Goal: Find contact information: Find contact information

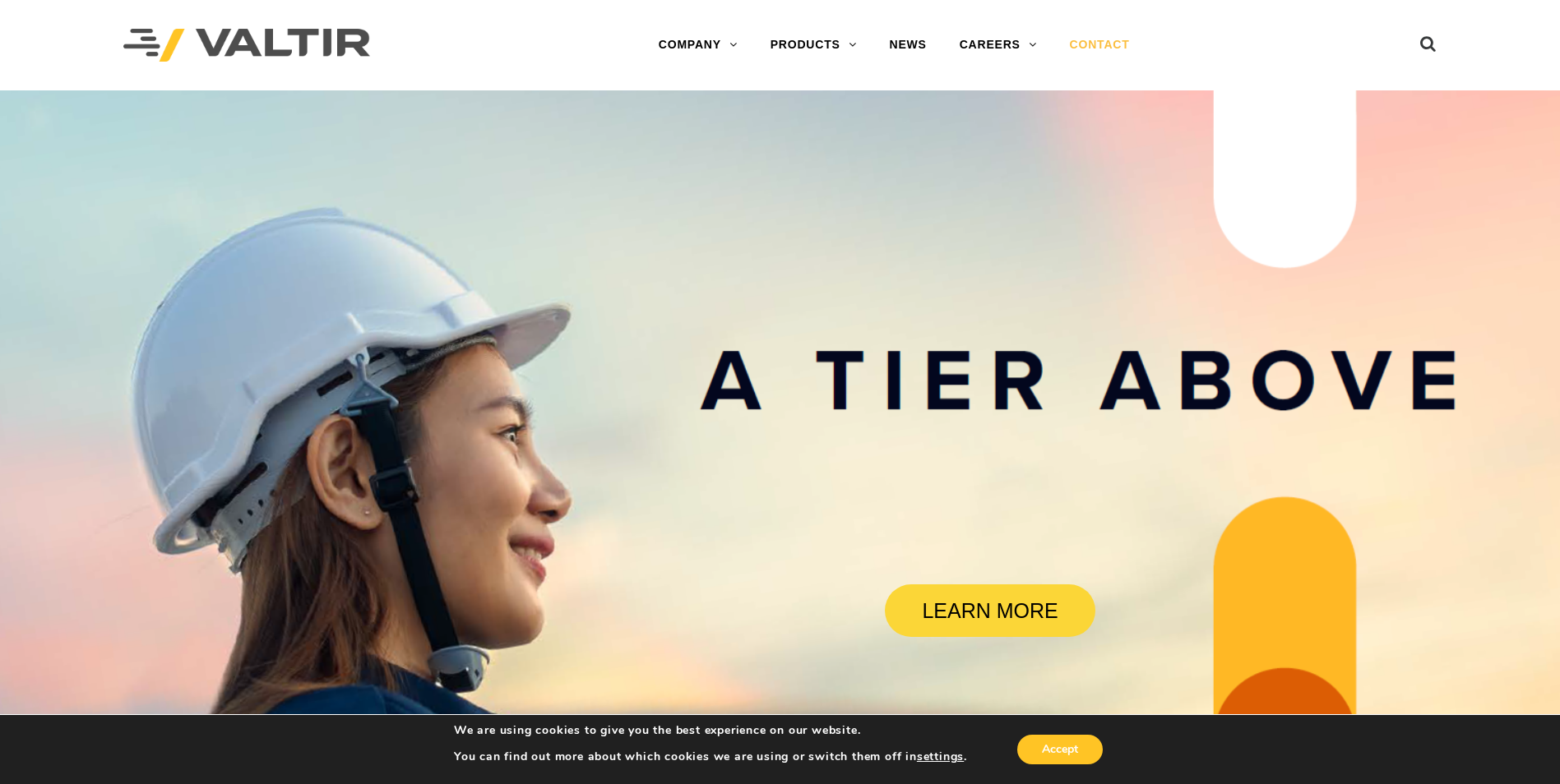
click at [1100, 41] on link "CONTACT" at bounding box center [1100, 45] width 93 height 33
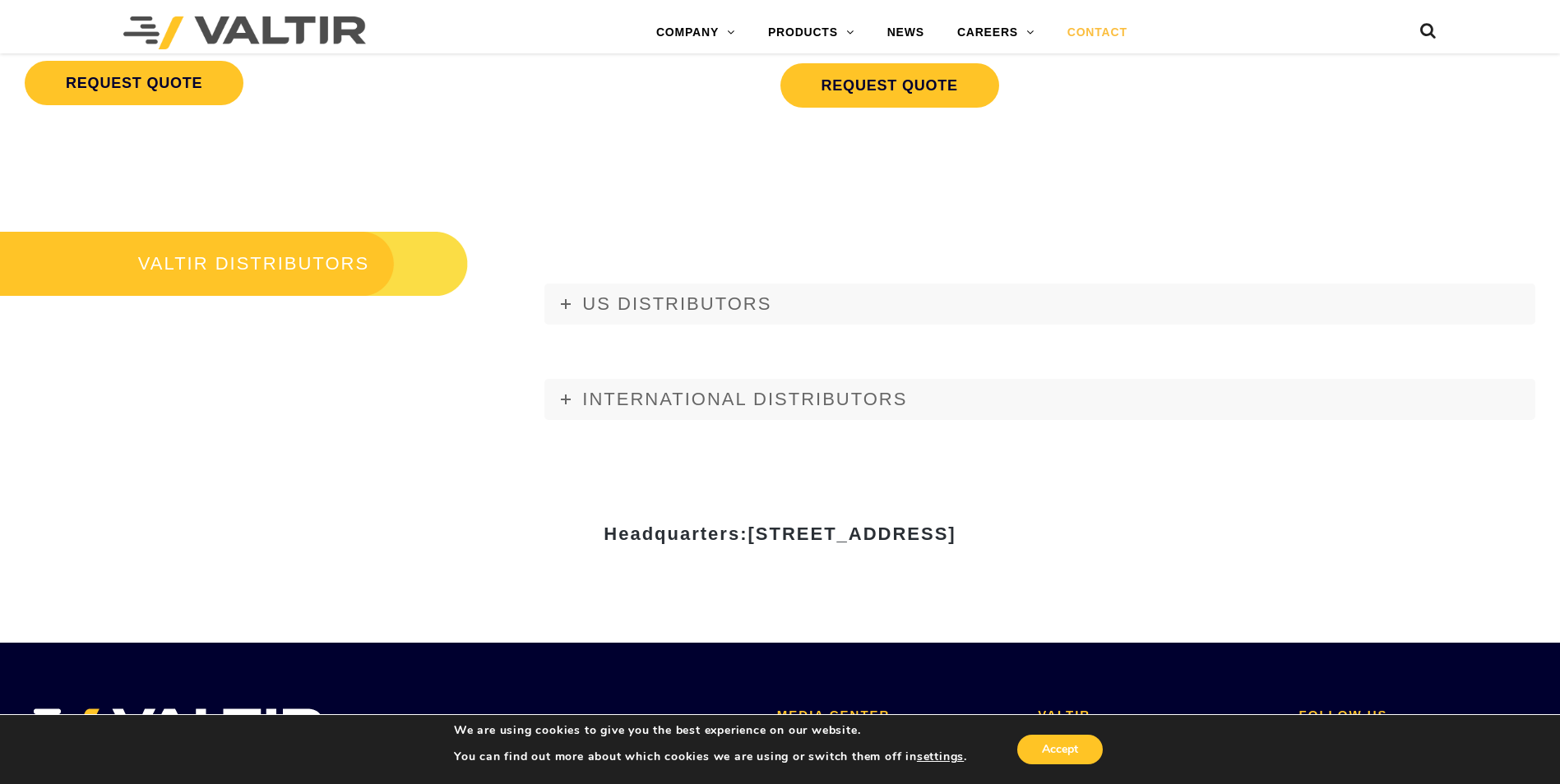
scroll to position [2055, 0]
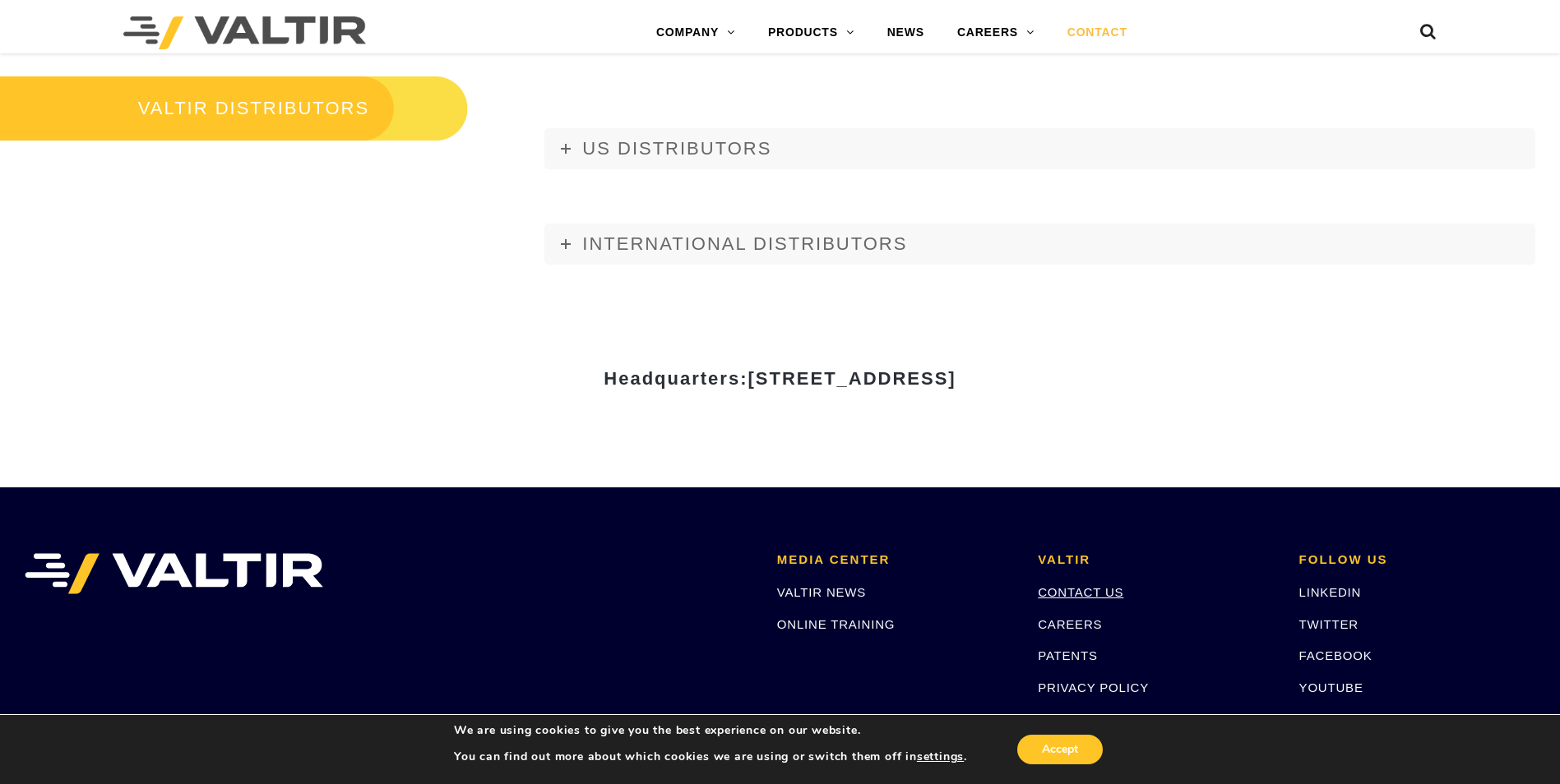
click at [1096, 596] on link "CONTACT US" at bounding box center [1080, 592] width 86 height 14
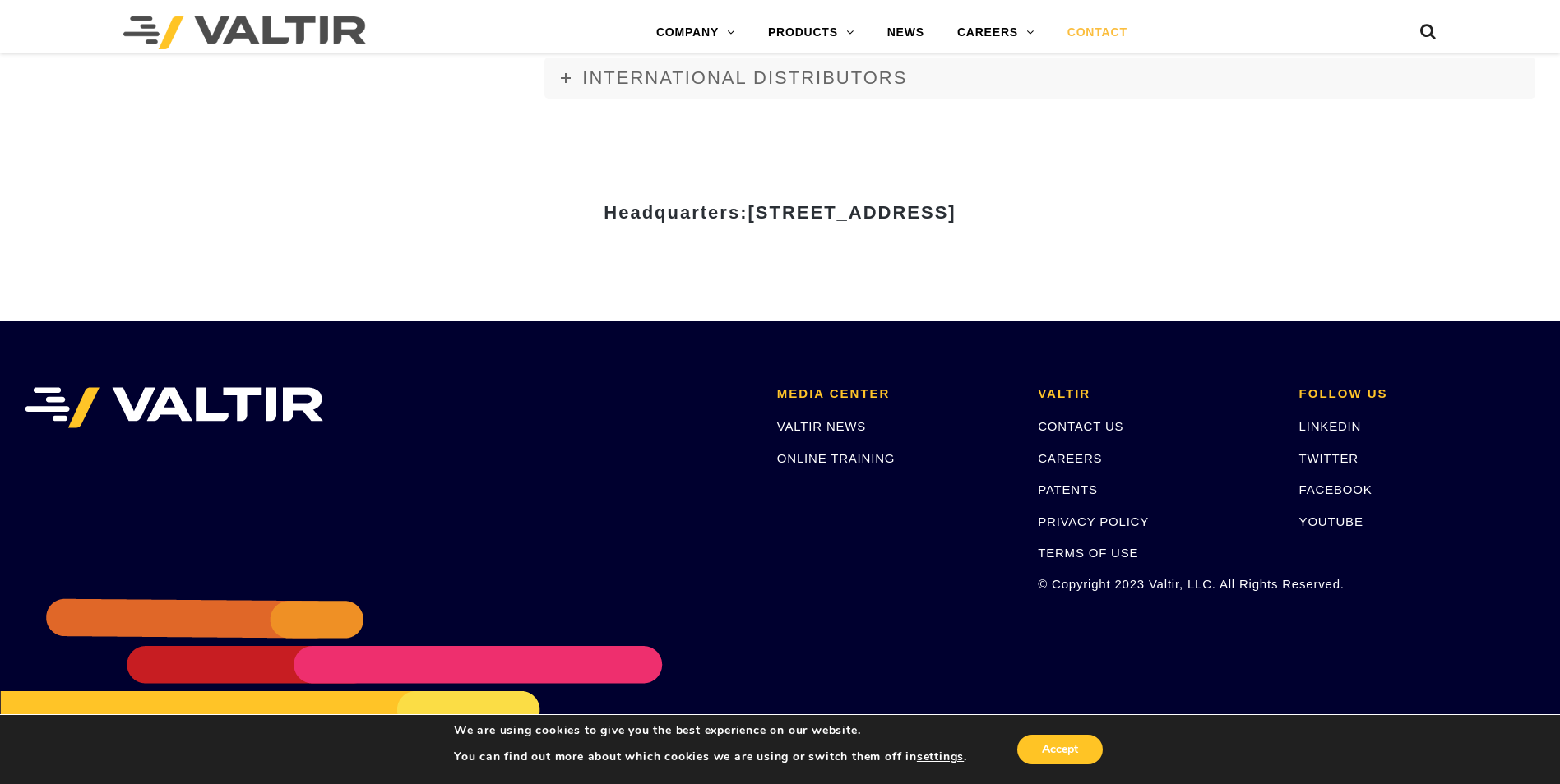
scroll to position [2252, 0]
